Goal: Information Seeking & Learning: Find specific page/section

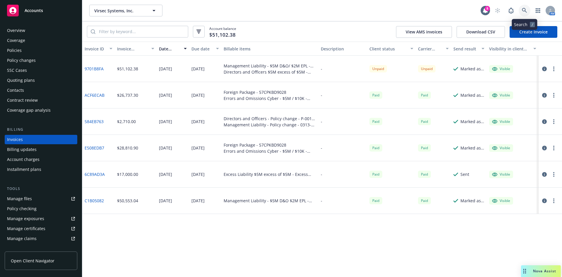
click at [526, 10] on icon at bounding box center [524, 10] width 5 height 5
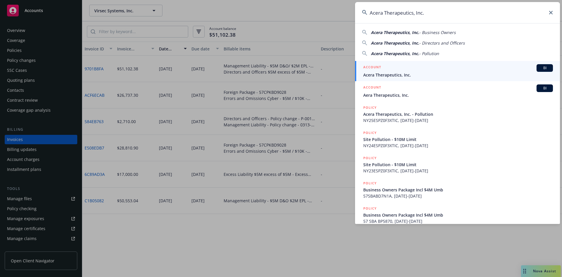
type input "Acera Therapeutics, Inc."
click at [398, 76] on span "Acera Therapeutics, Inc." at bounding box center [459, 75] width 190 height 6
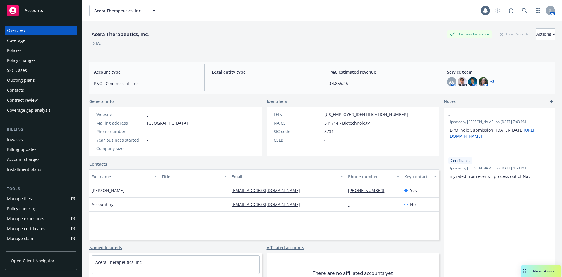
click at [16, 50] on div "Policies" at bounding box center [14, 50] width 15 height 9
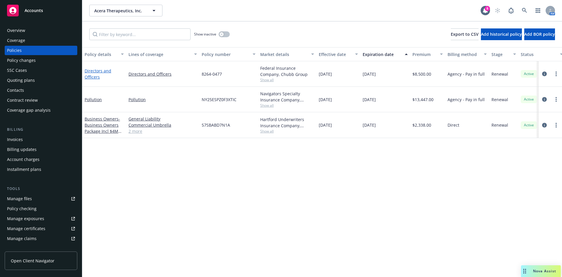
click at [98, 71] on link "Directors and Officers" at bounding box center [98, 74] width 27 height 12
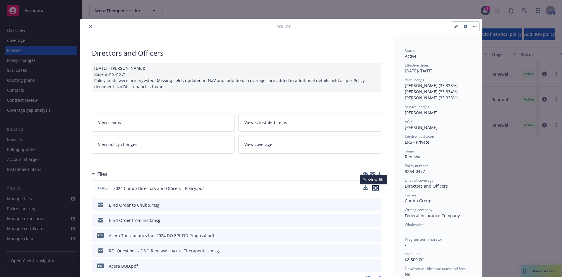
click at [374, 187] on icon "preview file" at bounding box center [375, 188] width 5 height 4
